Goal: Check status: Check status

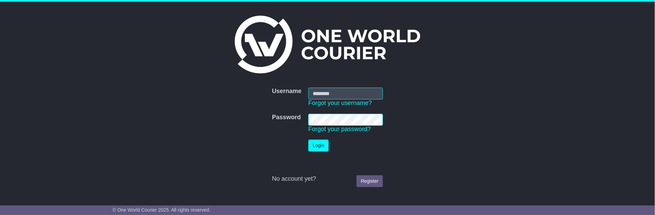
type input "**********"
click at [316, 143] on button "Login" at bounding box center [318, 145] width 20 height 12
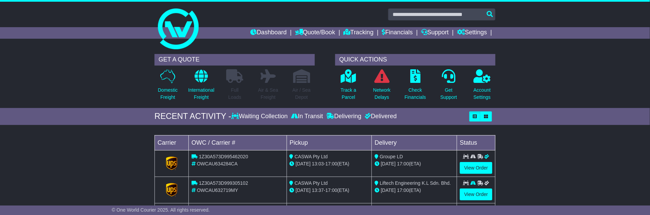
scroll to position [38, 0]
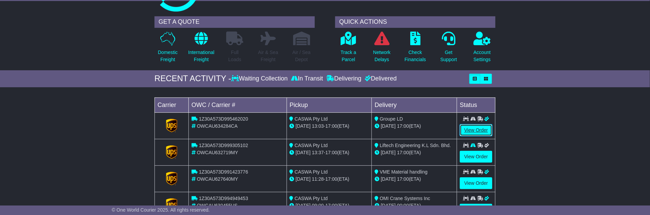
click at [479, 127] on link "View Order" at bounding box center [475, 130] width 33 height 12
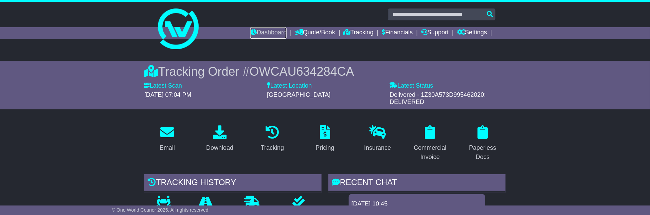
click at [271, 34] on link "Dashboard" at bounding box center [268, 33] width 36 height 12
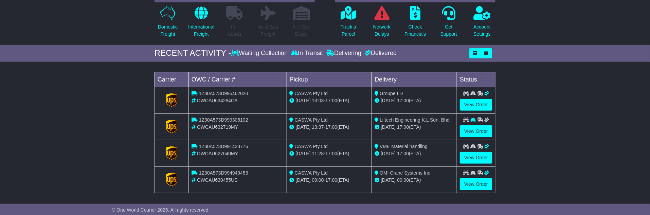
scroll to position [75, 0]
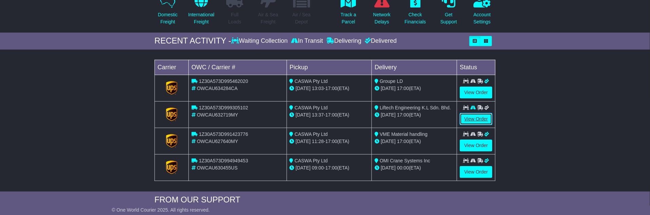
click at [479, 117] on link "View Order" at bounding box center [475, 119] width 33 height 12
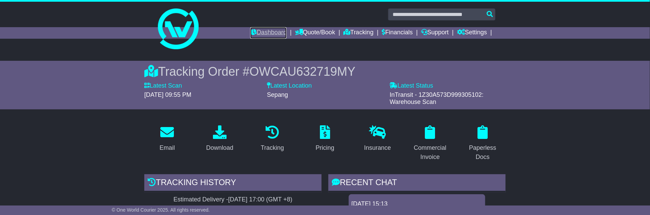
click at [256, 31] on link "Dashboard" at bounding box center [268, 33] width 36 height 12
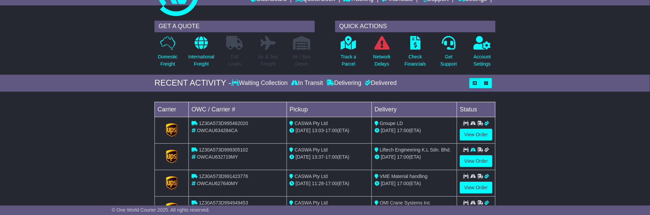
scroll to position [75, 0]
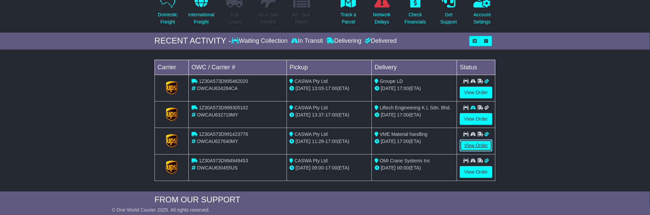
click at [476, 141] on link "View Order" at bounding box center [475, 145] width 33 height 12
